Goal: Information Seeking & Learning: Compare options

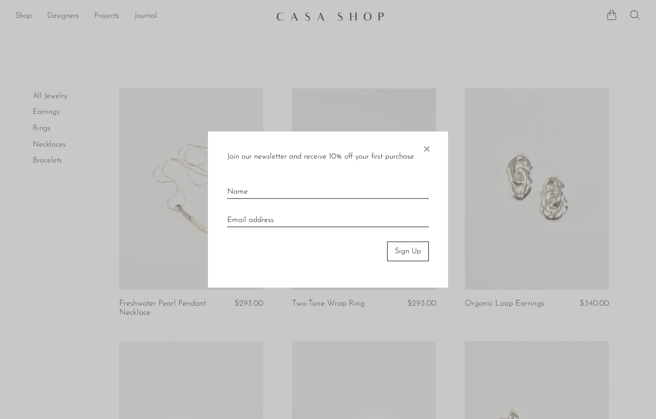
click at [426, 157] on span "×" at bounding box center [427, 147] width 10 height 31
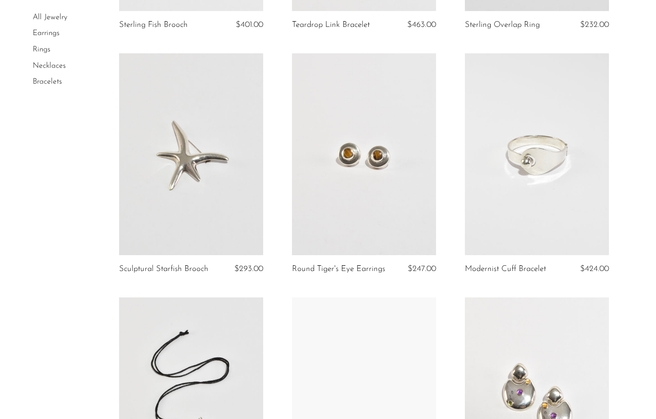
scroll to position [1029, 0]
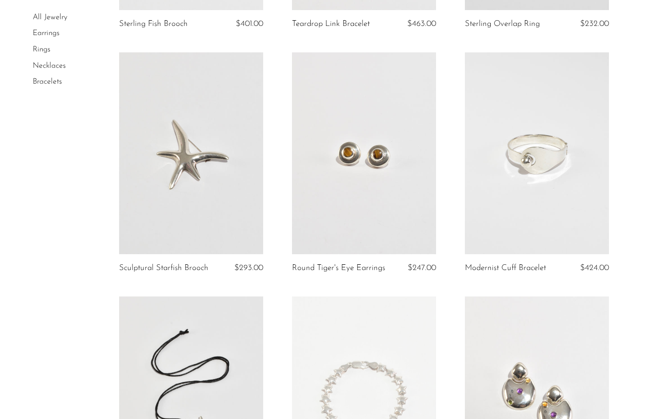
click at [412, 200] on link at bounding box center [364, 153] width 144 height 202
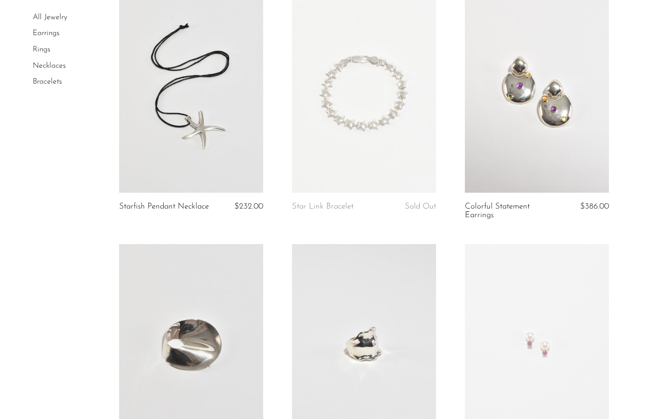
scroll to position [1340, 0]
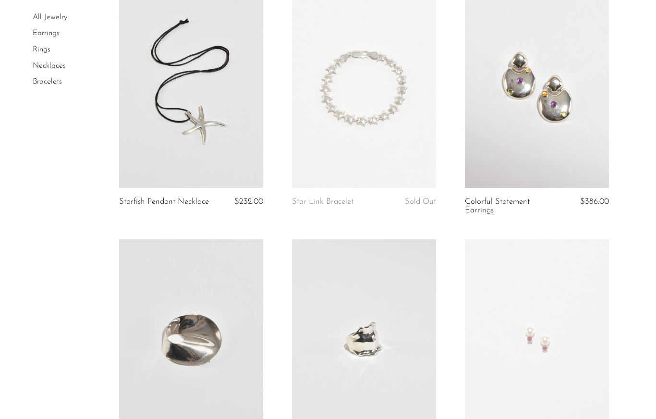
click at [570, 146] on link at bounding box center [537, 87] width 144 height 202
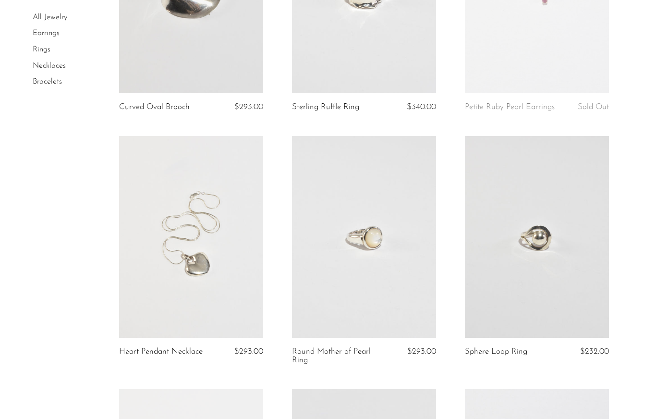
scroll to position [1685, 0]
click at [235, 313] on link at bounding box center [191, 239] width 144 height 202
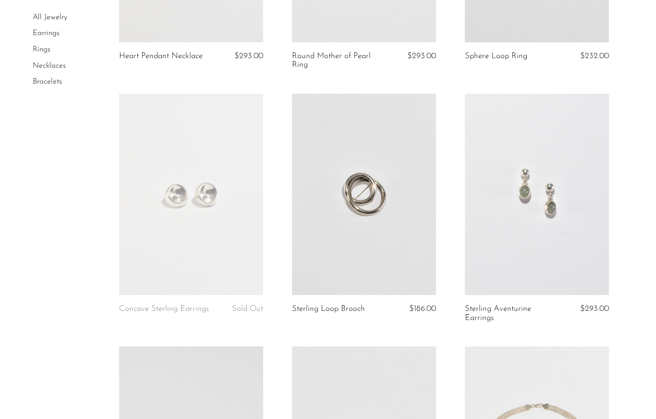
scroll to position [1982, 0]
click at [559, 245] on link at bounding box center [537, 194] width 144 height 202
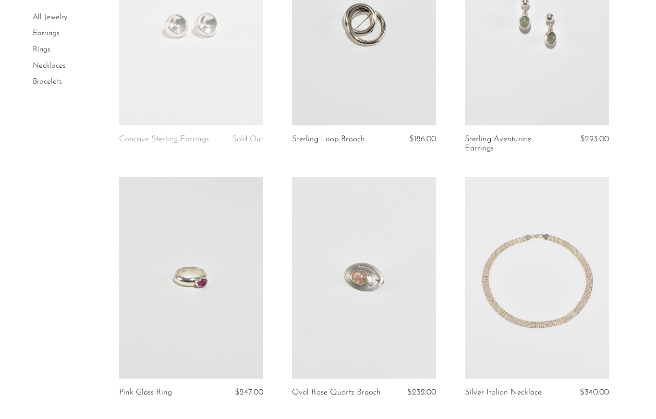
scroll to position [2153, 0]
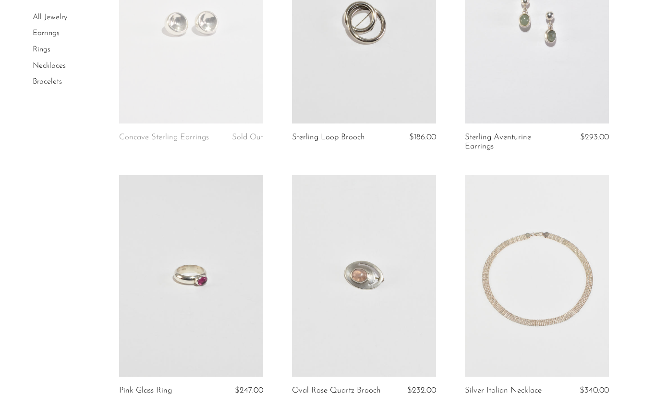
click at [234, 330] on link at bounding box center [191, 276] width 144 height 202
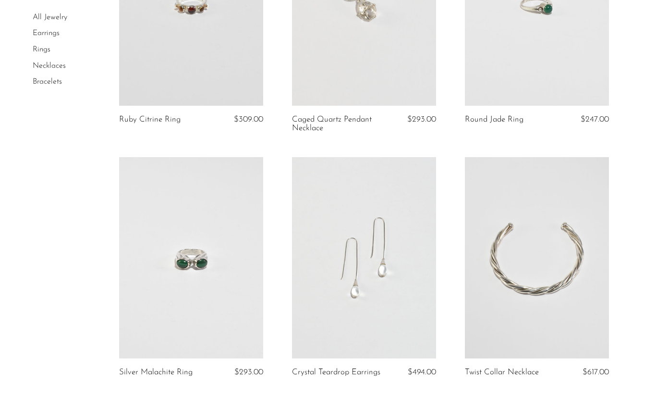
scroll to position [2719, 0]
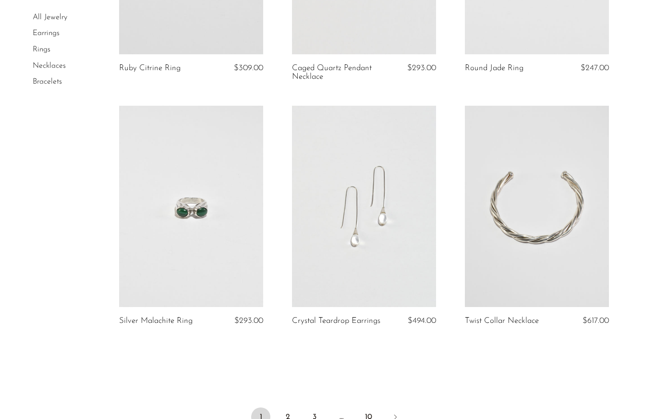
click at [285, 408] on link "2" at bounding box center [287, 416] width 19 height 19
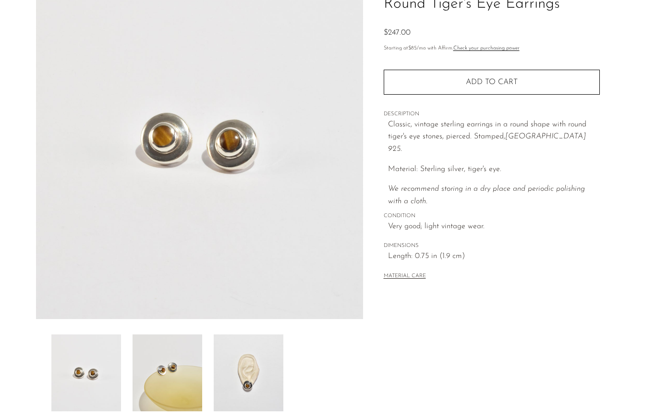
scroll to position [206, 0]
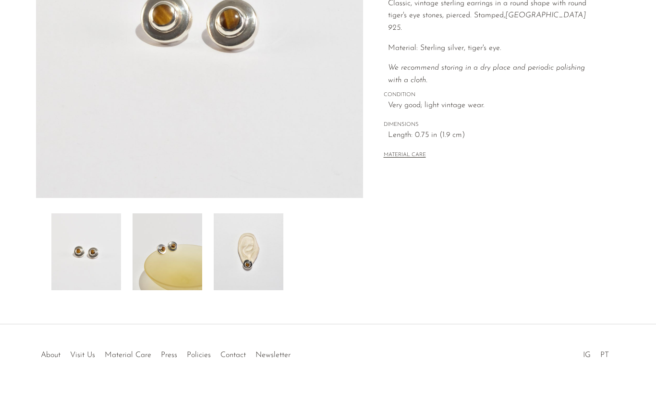
click at [278, 267] on img at bounding box center [249, 251] width 70 height 77
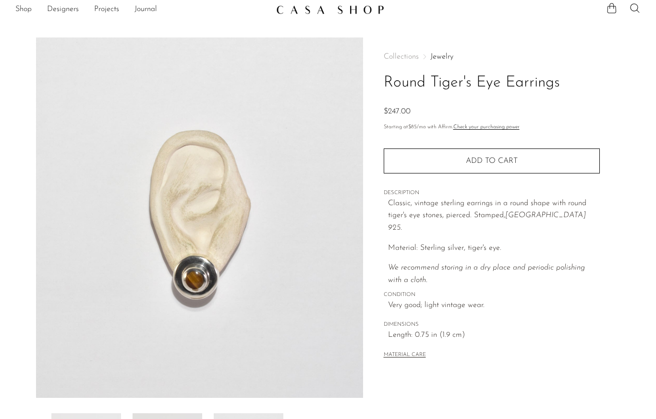
scroll to position [0, 0]
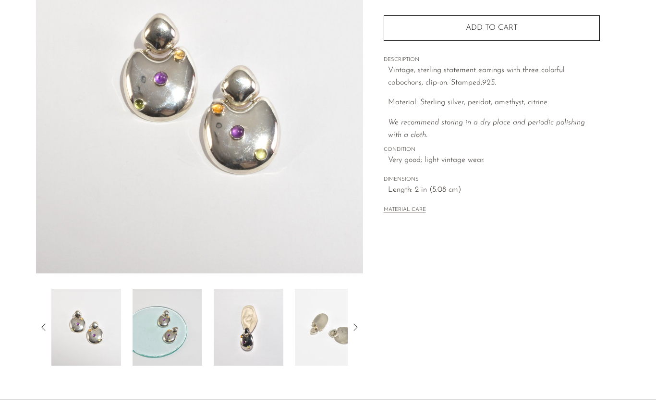
scroll to position [132, 0]
click at [295, 352] on img at bounding box center [330, 326] width 70 height 77
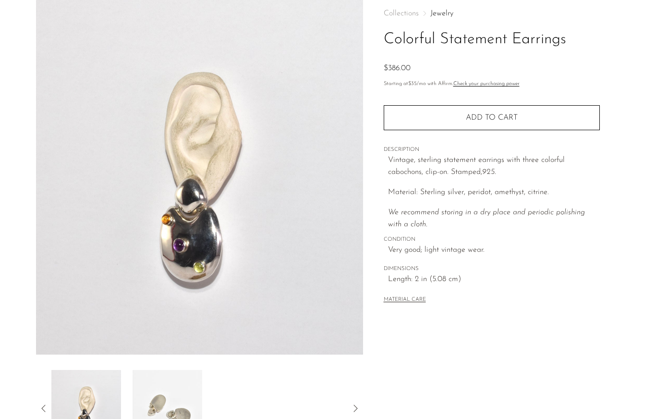
scroll to position [0, 0]
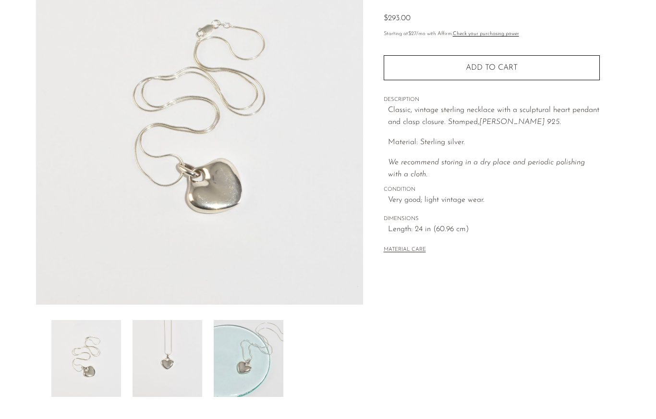
scroll to position [99, 0]
click at [167, 366] on img at bounding box center [168, 359] width 70 height 77
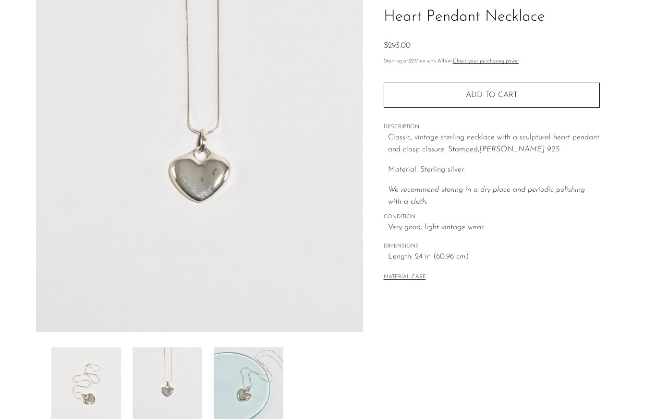
scroll to position [0, 0]
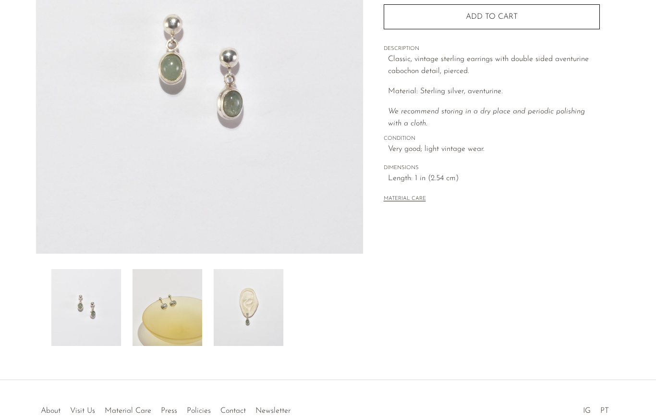
scroll to position [143, 0]
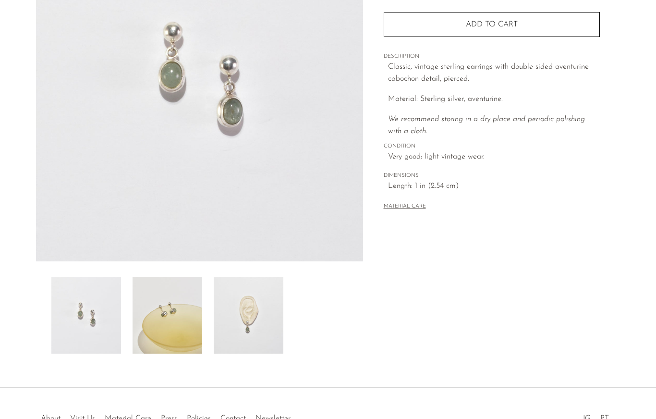
click at [267, 331] on img at bounding box center [249, 315] width 70 height 77
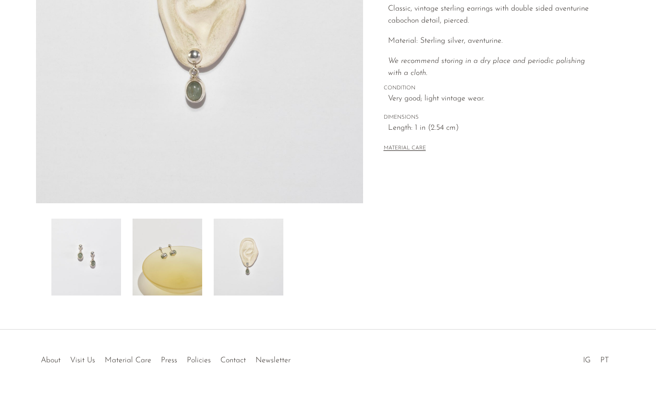
scroll to position [201, 0]
click at [177, 266] on img at bounding box center [168, 257] width 70 height 77
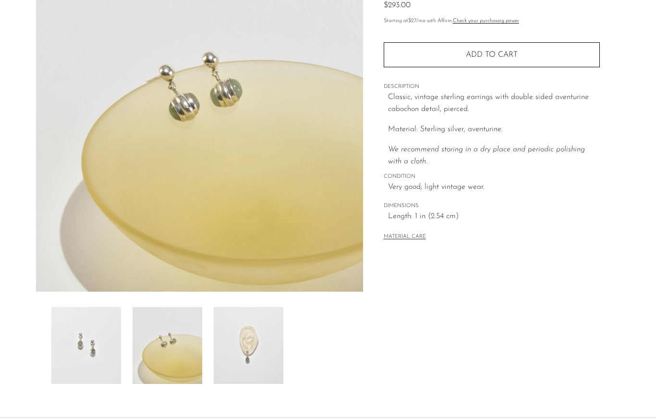
scroll to position [112, 0]
click at [246, 366] on img at bounding box center [249, 345] width 70 height 77
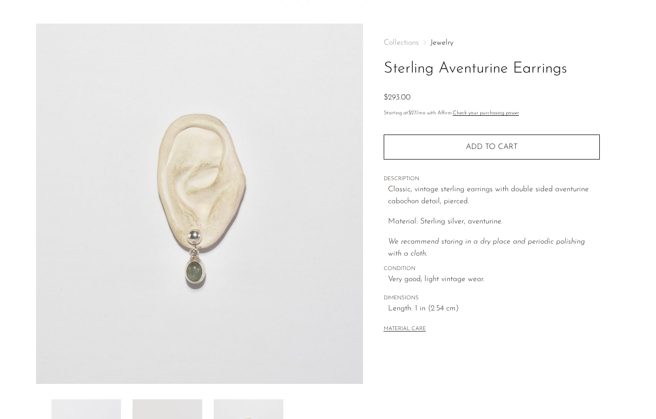
scroll to position [0, 0]
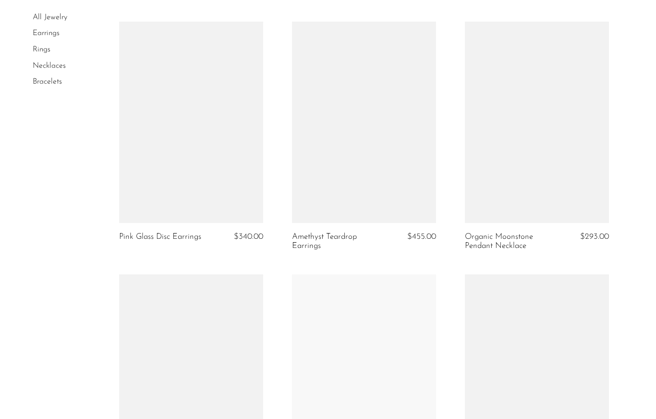
scroll to position [1051, 0]
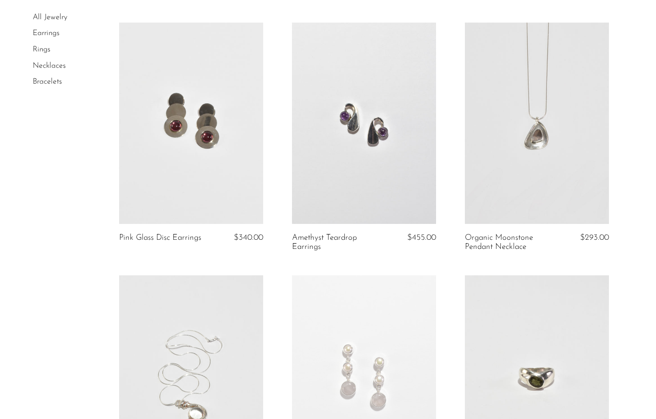
click at [220, 186] on link at bounding box center [191, 124] width 144 height 202
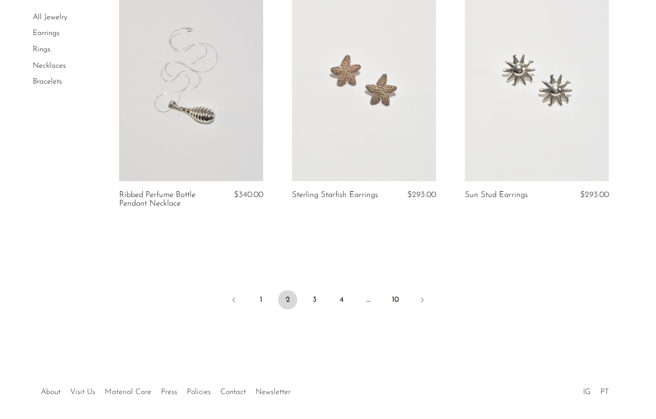
scroll to position [2850, 0]
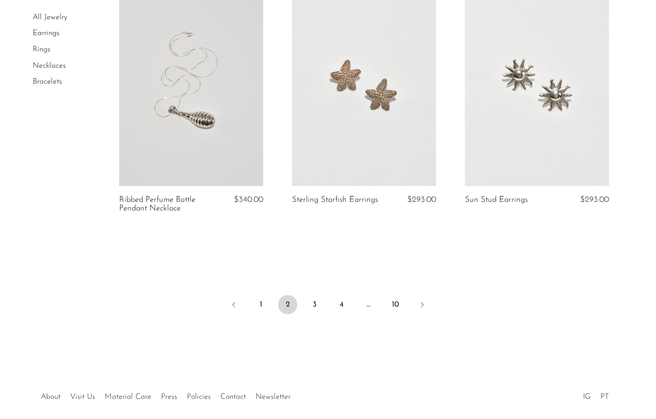
click at [243, 295] on link "Previous" at bounding box center [233, 305] width 19 height 21
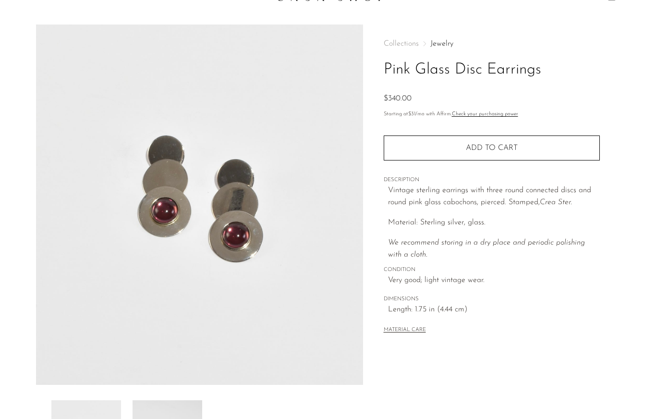
scroll to position [13, 0]
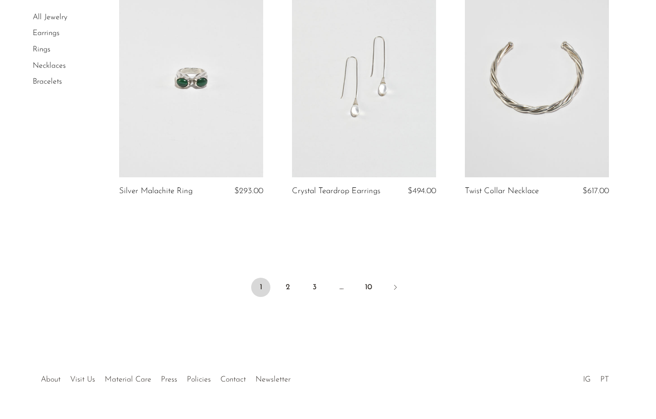
scroll to position [2837, 0]
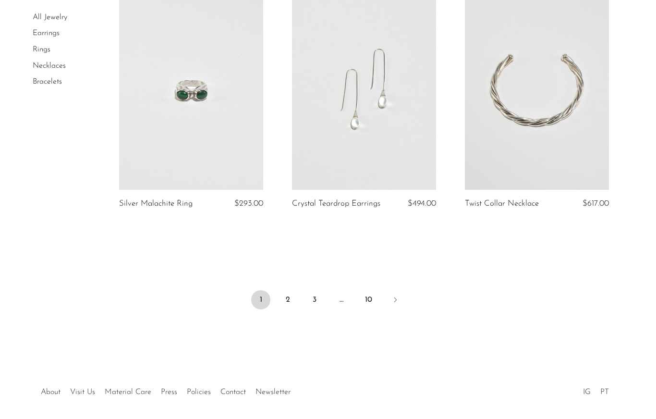
click at [316, 291] on link "3" at bounding box center [314, 299] width 19 height 19
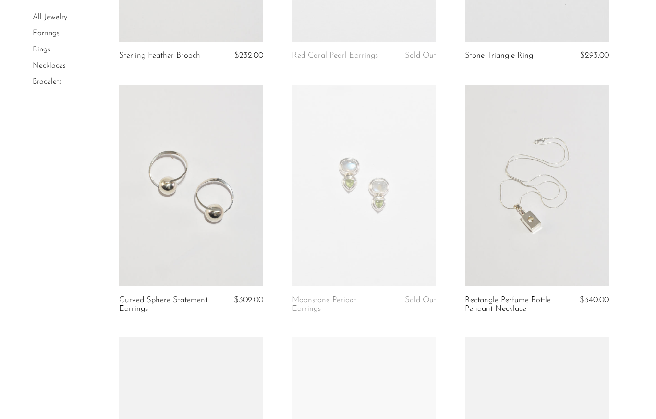
scroll to position [254, 0]
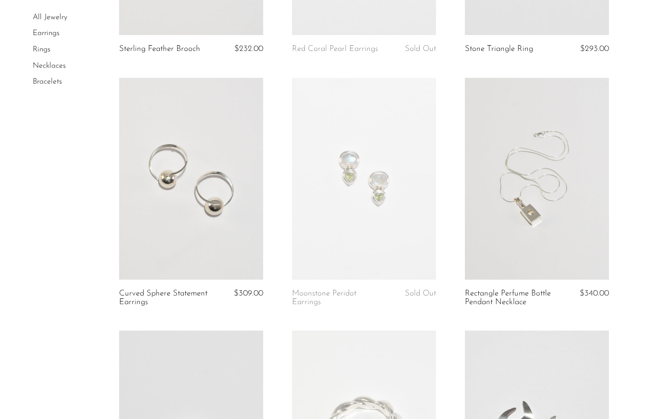
click at [360, 225] on link at bounding box center [364, 179] width 144 height 202
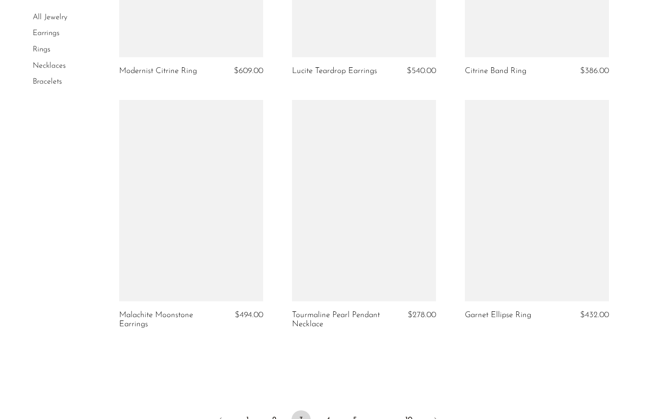
scroll to position [2725, 0]
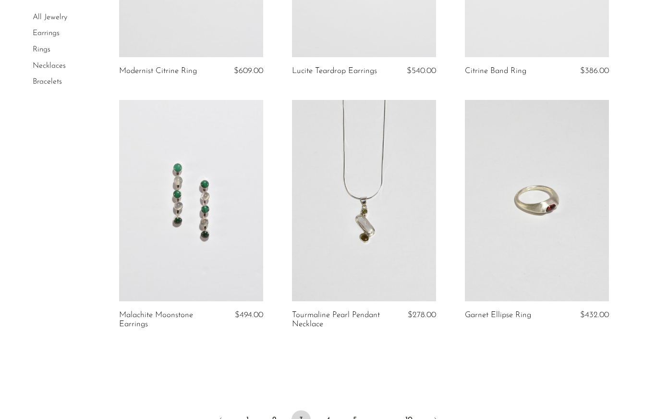
click at [325, 410] on link "4" at bounding box center [327, 419] width 19 height 19
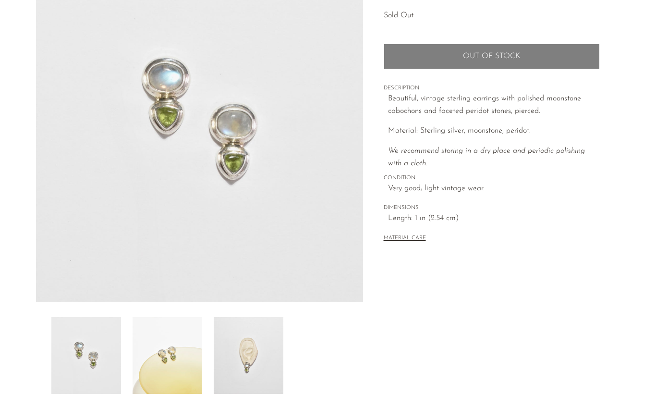
scroll to position [100, 0]
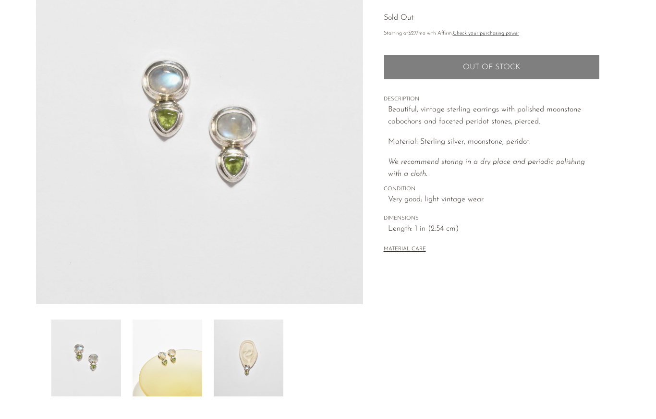
click at [254, 366] on img at bounding box center [249, 357] width 70 height 77
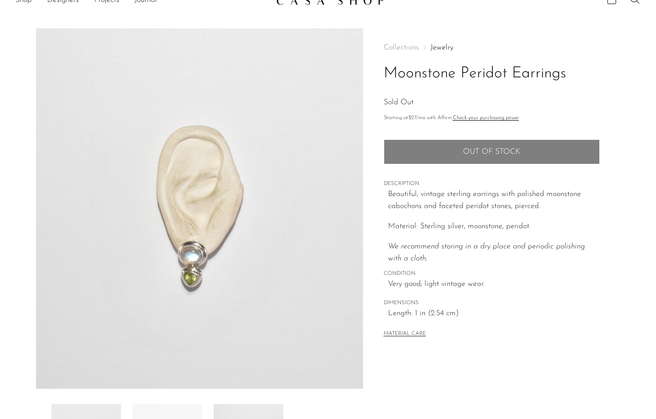
scroll to position [10, 0]
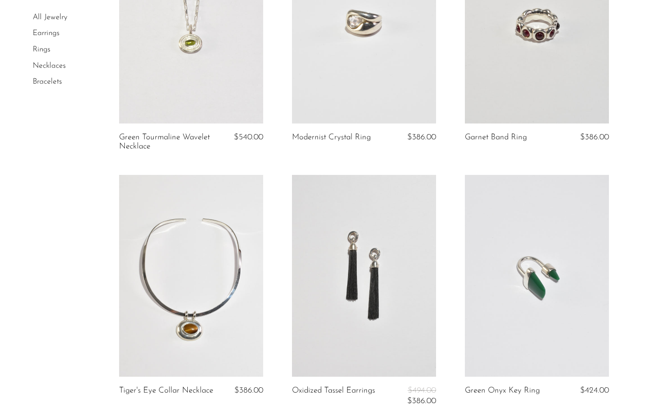
scroll to position [925, 0]
click at [219, 306] on link at bounding box center [191, 275] width 144 height 202
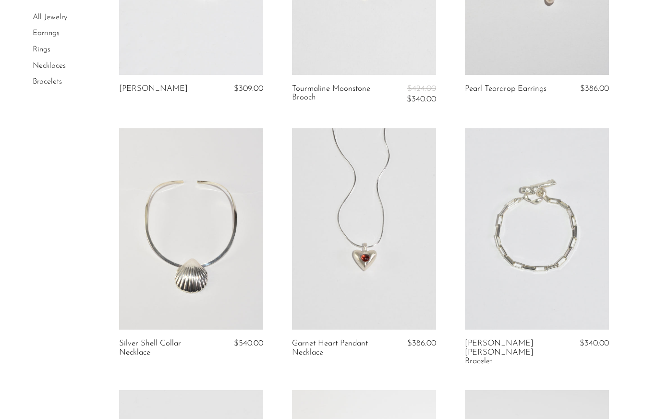
scroll to position [1730, 0]
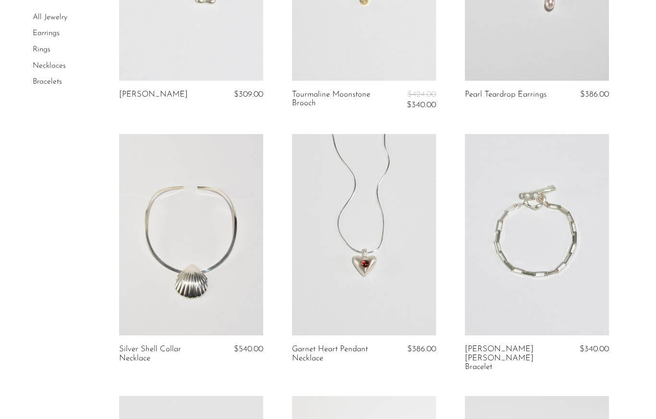
click at [404, 278] on link at bounding box center [364, 235] width 144 height 202
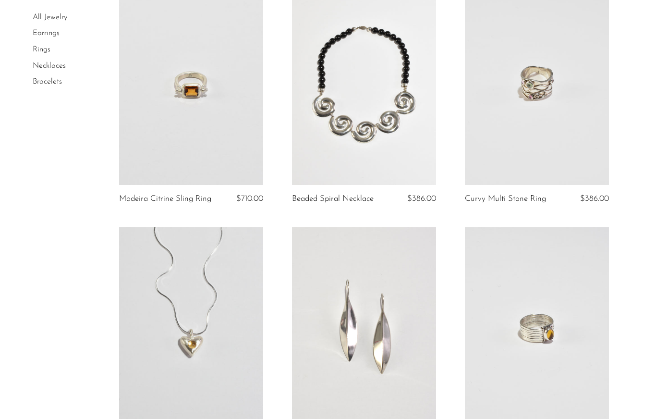
scroll to position [2151, 0]
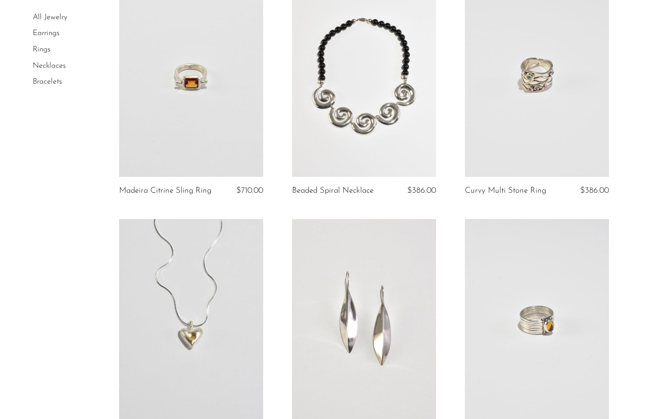
click at [226, 349] on link at bounding box center [191, 320] width 144 height 202
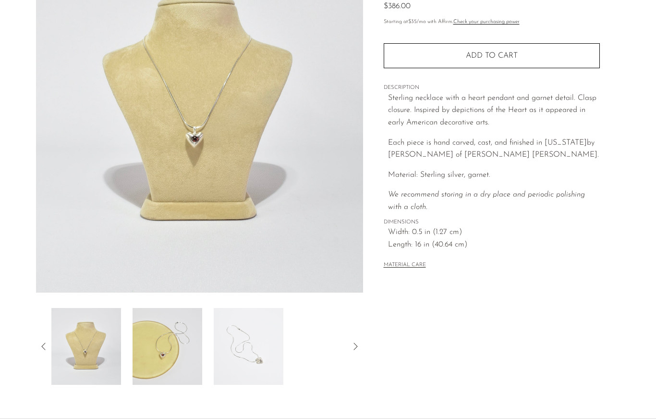
scroll to position [112, 0]
click at [94, 345] on img at bounding box center [86, 345] width 70 height 77
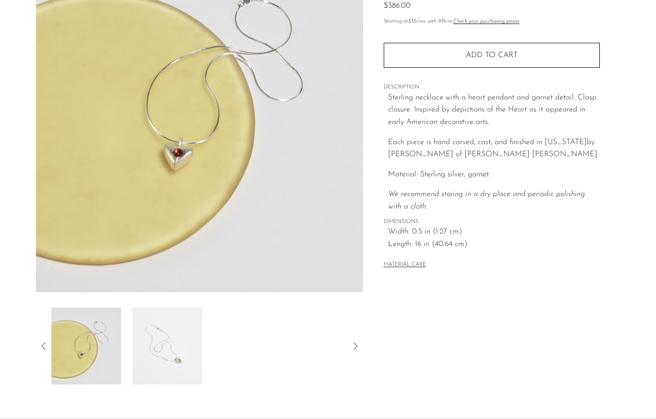
click at [245, 363] on div at bounding box center [199, 345] width 296 height 77
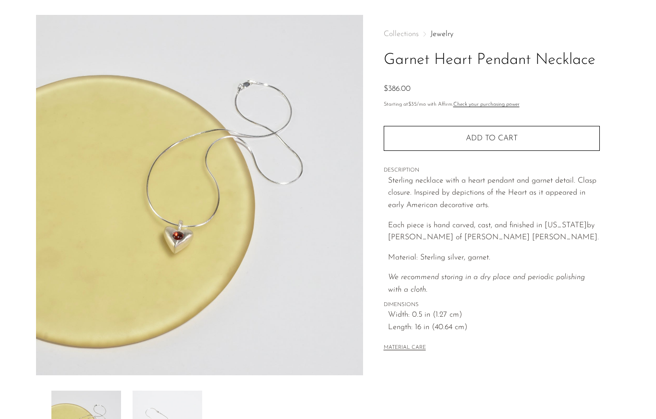
scroll to position [0, 0]
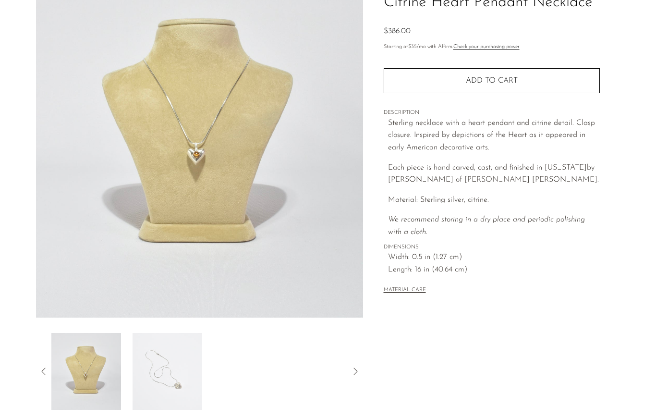
scroll to position [85, 0]
